Goal: Find specific page/section

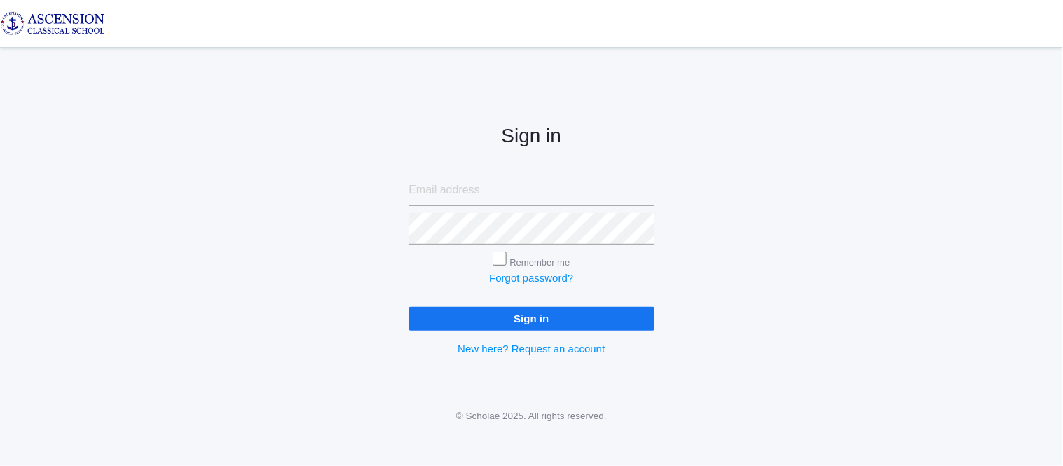
type input "admin@ascensionclassicalschool.org"
click at [460, 317] on input "Sign in" at bounding box center [531, 318] width 245 height 23
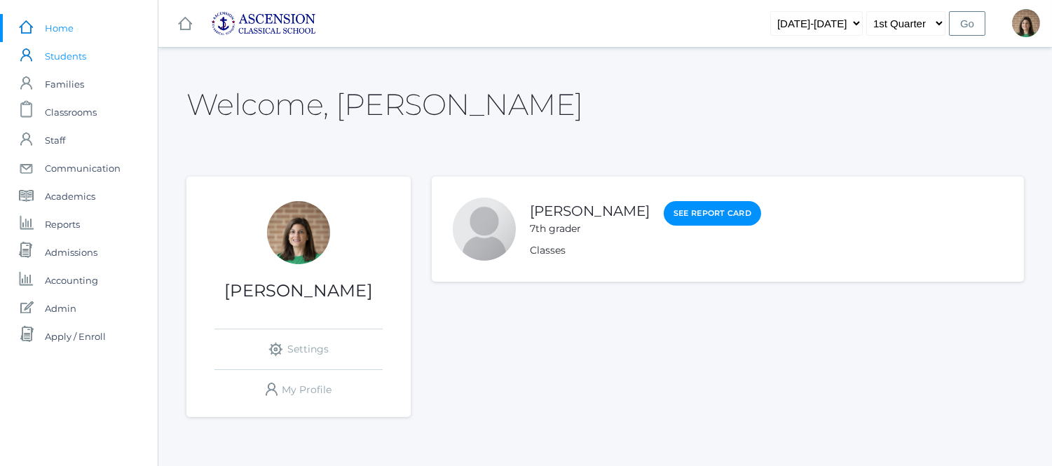
click at [57, 56] on span "Students" at bounding box center [65, 56] width 41 height 28
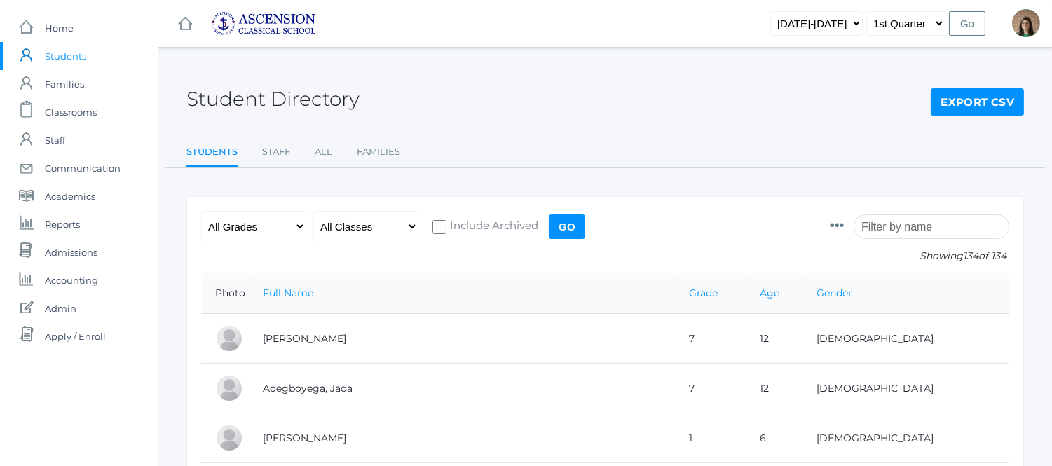
click at [621, 129] on div "Student Directory Export CSV Students Staff All Families Students Staff All Fam…" at bounding box center [605, 116] width 838 height 103
click at [66, 226] on span "Reports" at bounding box center [62, 224] width 35 height 28
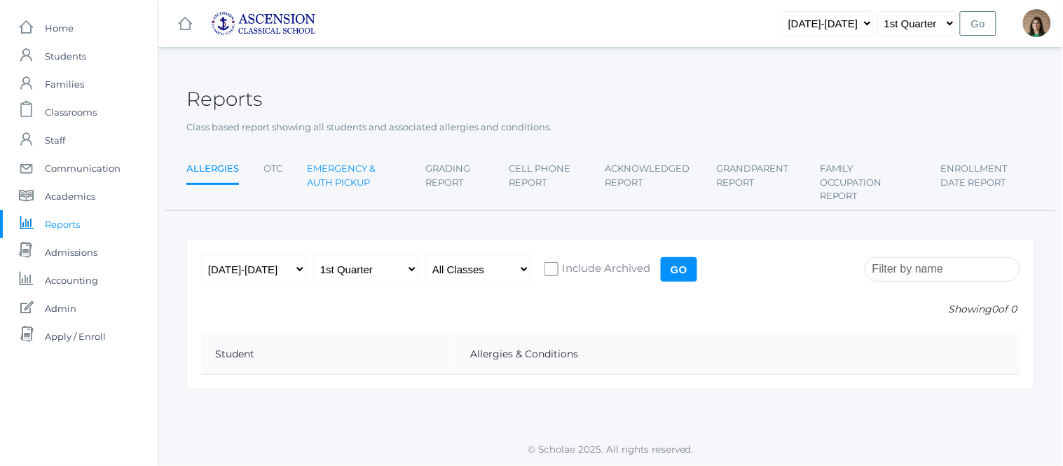
click at [367, 173] on link "Emergency & Auth Pickup" at bounding box center [354, 175] width 94 height 41
